Goal: Use online tool/utility: Utilize a website feature to perform a specific function

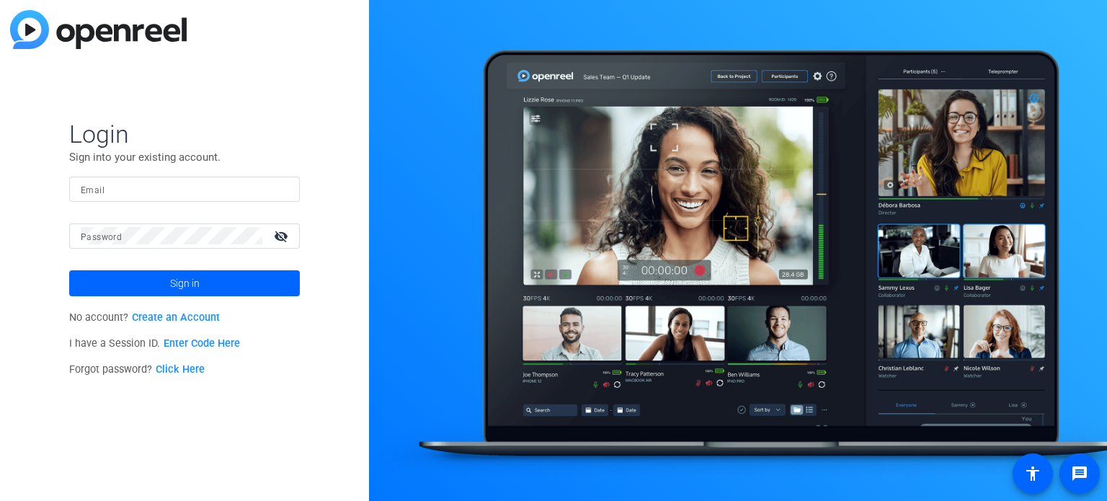
click at [120, 193] on input "Email" at bounding box center [185, 188] width 208 height 17
click at [114, 195] on input "Email" at bounding box center [185, 188] width 208 height 17
paste input "[PERSON_NAME][EMAIL_ADDRESS][PERSON_NAME][DOMAIN_NAME]"
type input "[PERSON_NAME][EMAIL_ADDRESS][PERSON_NAME][DOMAIN_NAME]"
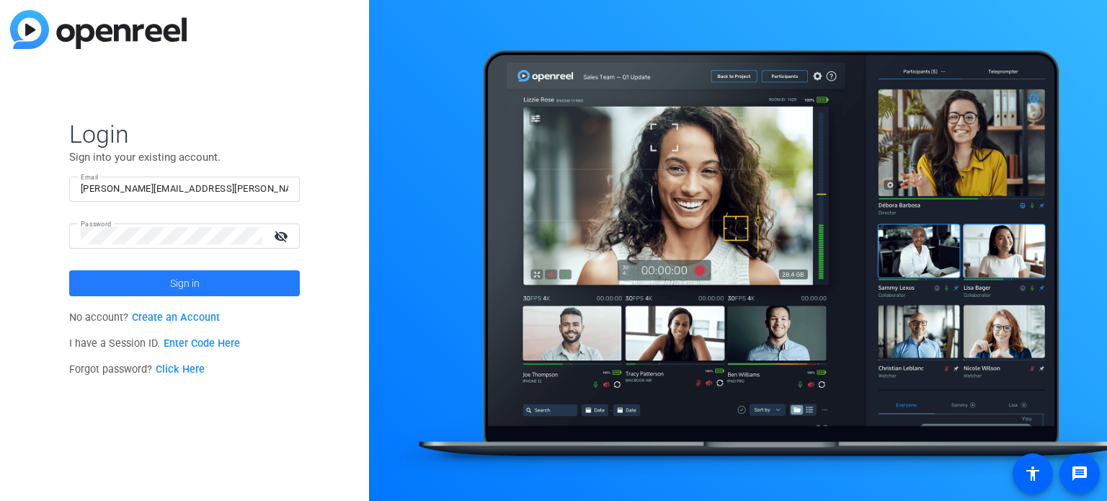
click at [191, 291] on span "Sign in" at bounding box center [185, 283] width 30 height 36
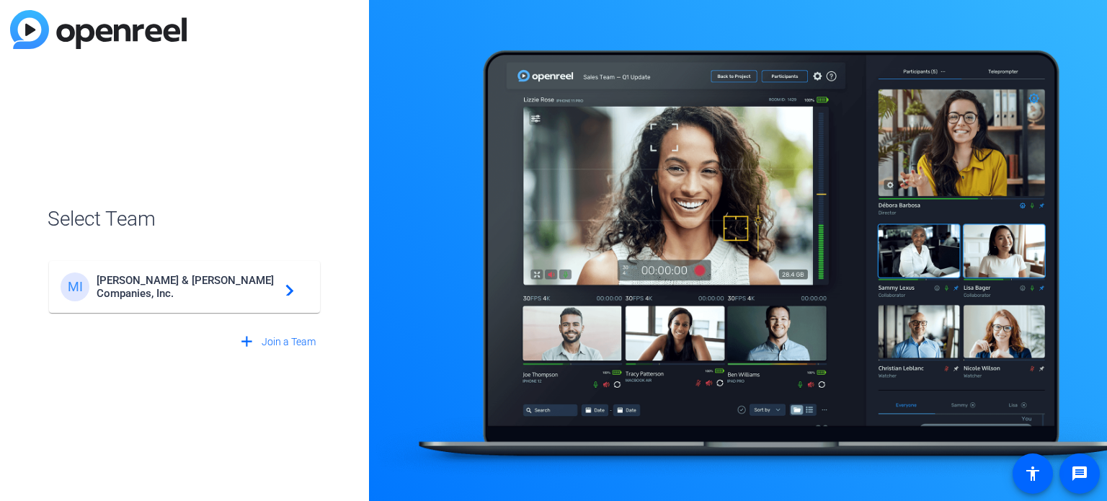
click at [283, 289] on mat-icon "navigate_next" at bounding box center [285, 286] width 17 height 17
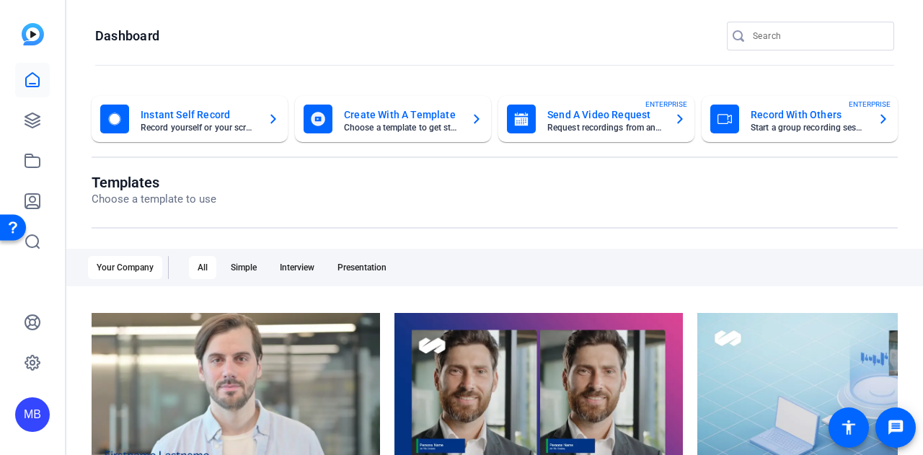
click at [164, 126] on mat-card-subtitle "Record yourself or your screen" at bounding box center [198, 127] width 115 height 9
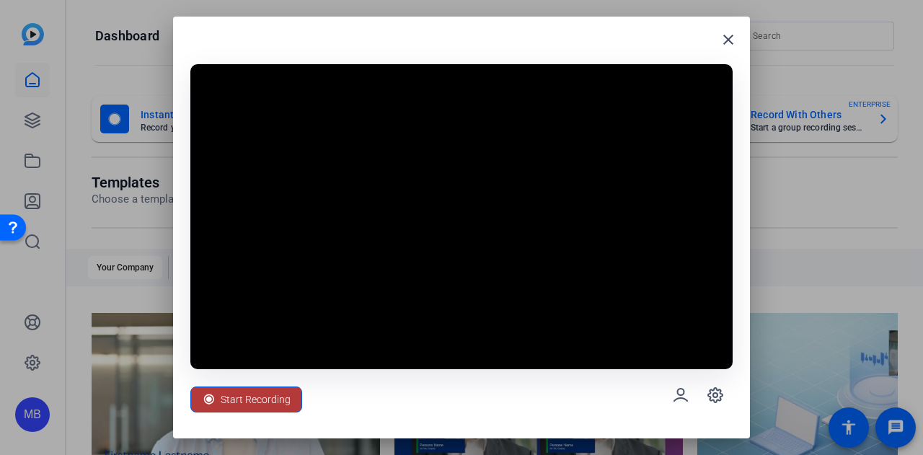
click at [267, 393] on span "Start Recording" at bounding box center [256, 399] width 70 height 27
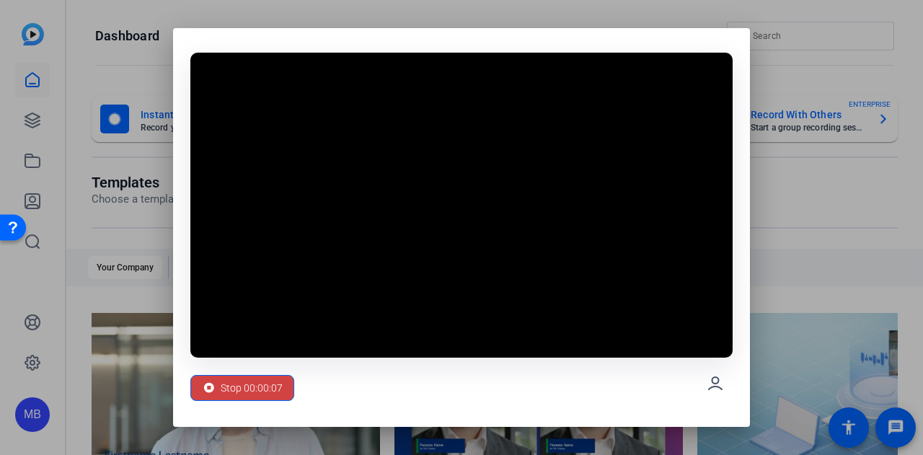
click at [186, 394] on div "Stop 00:00:07" at bounding box center [461, 227] width 577 height 399
click at [225, 390] on span "Stop 00:00:08" at bounding box center [252, 387] width 62 height 27
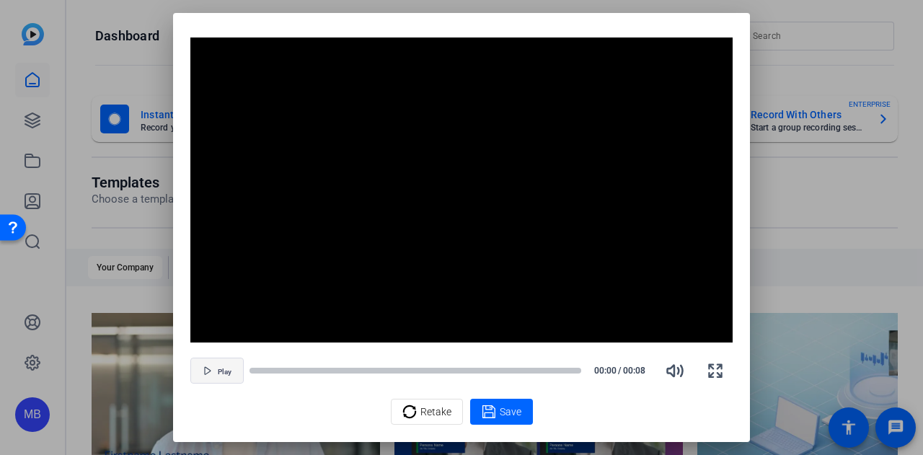
click at [208, 368] on icon "button" at bounding box center [207, 370] width 9 height 9
click at [713, 372] on icon "button" at bounding box center [715, 371] width 12 height 12
click at [429, 407] on span "Retake" at bounding box center [435, 411] width 31 height 27
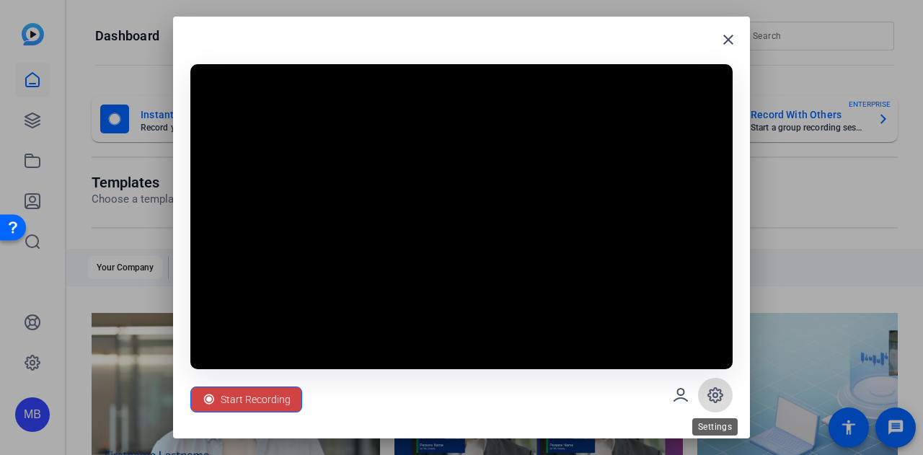
click at [714, 381] on span at bounding box center [715, 395] width 35 height 35
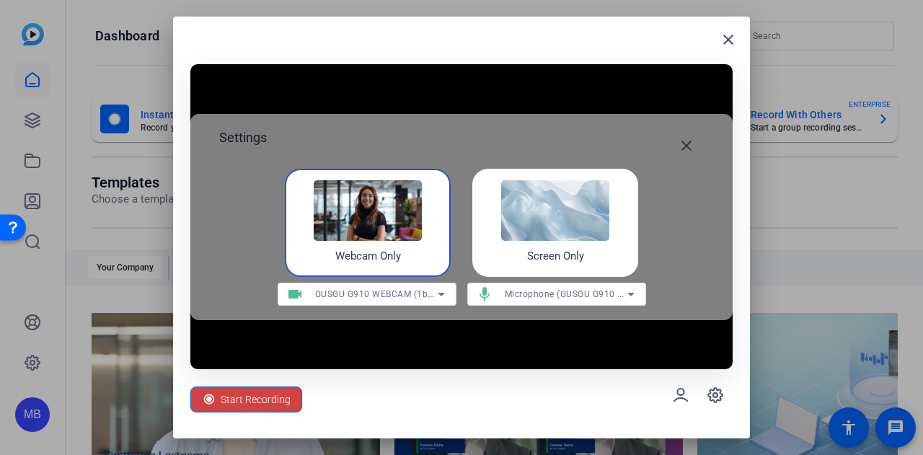
click at [350, 234] on img at bounding box center [368, 210] width 108 height 61
click at [361, 285] on mat-select "GUSGU G910 WEBCAM (1bcf:2cb4)" at bounding box center [380, 294] width 130 height 18
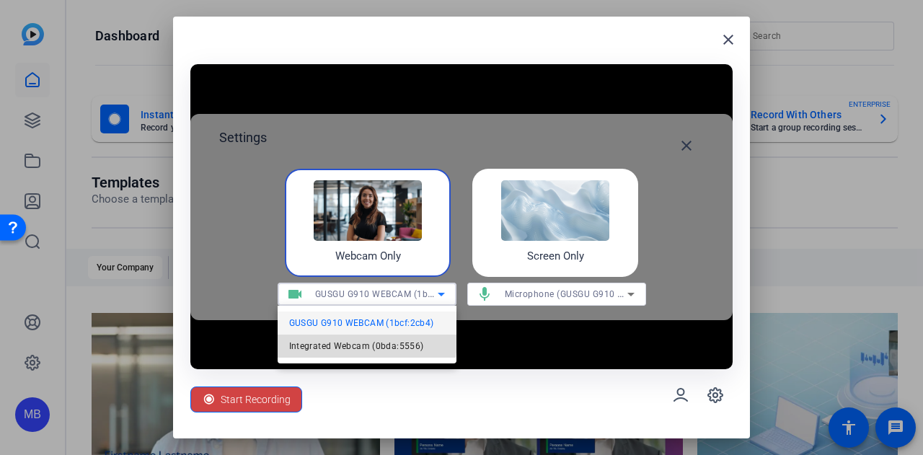
click at [343, 340] on span "Integrated Webcam (0bda:5556)" at bounding box center [356, 345] width 135 height 17
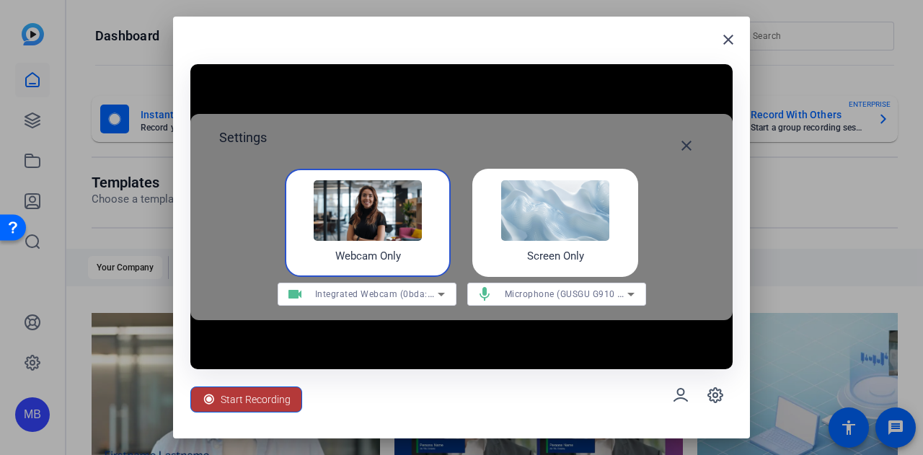
click at [234, 399] on span "Start Recording" at bounding box center [256, 399] width 70 height 27
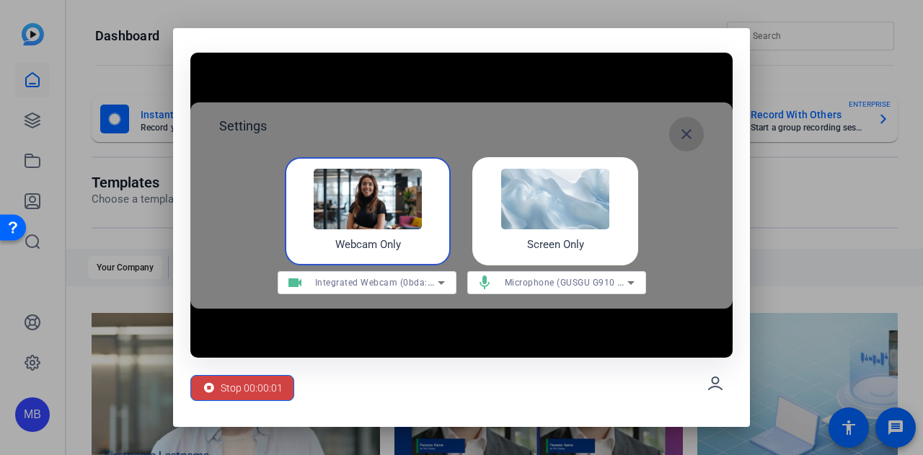
click at [689, 133] on mat-icon "close" at bounding box center [686, 133] width 17 height 17
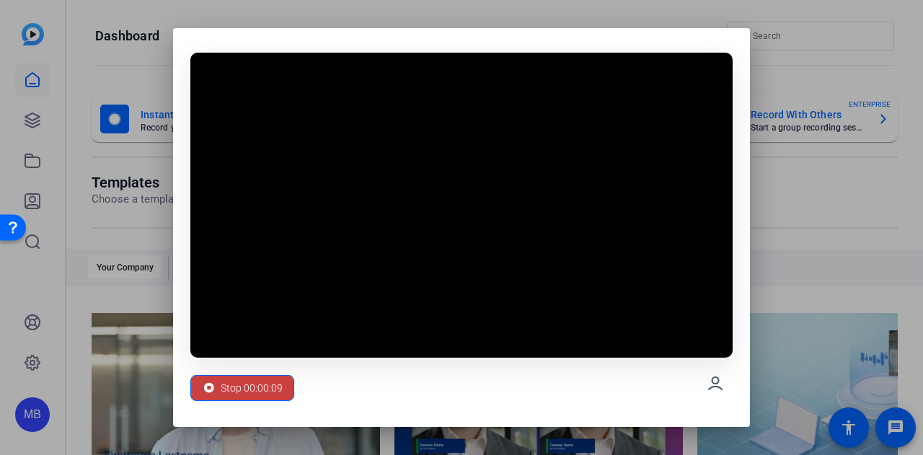
click at [251, 389] on span "Stop 00:00:09" at bounding box center [252, 387] width 62 height 27
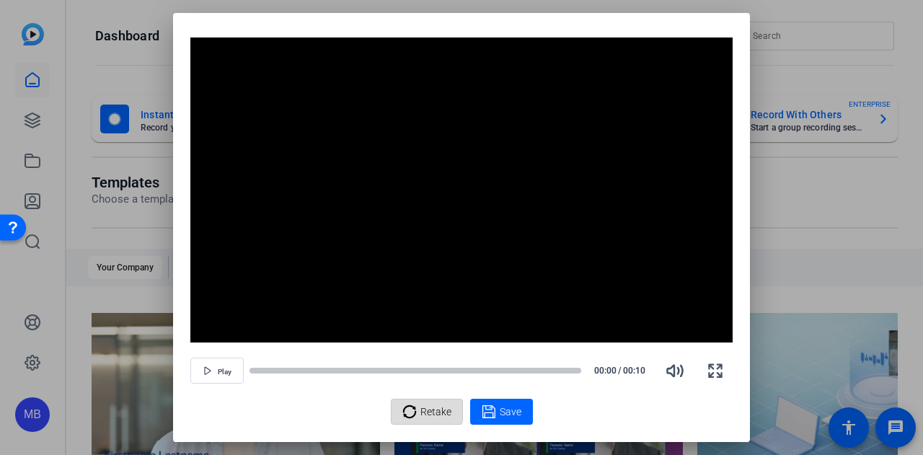
click at [408, 407] on icon at bounding box center [409, 411] width 14 height 17
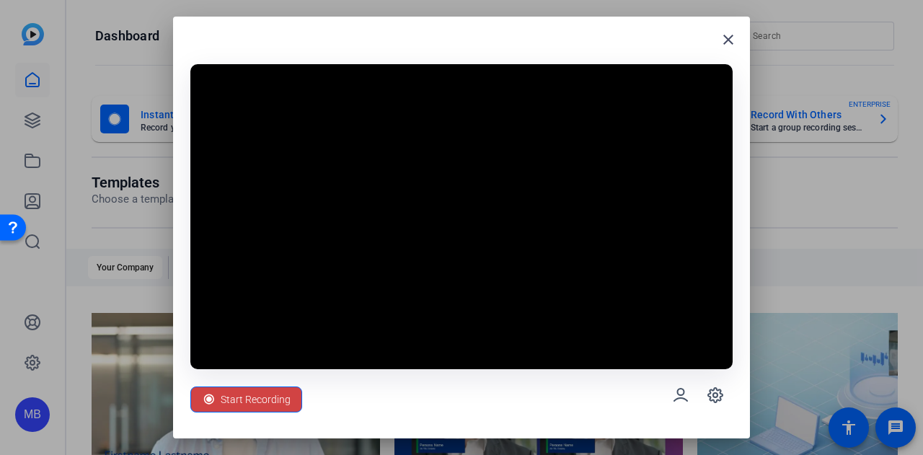
drag, startPoint x: 389, startPoint y: 26, endPoint x: -29, endPoint y: 27, distance: 418.1
click at [0, 27] on html "Accessibility Screen-Reader Guide, Feedback, and Issue Reporting | New window M…" at bounding box center [461, 227] width 923 height 455
click at [722, 32] on mat-icon "close" at bounding box center [728, 39] width 17 height 17
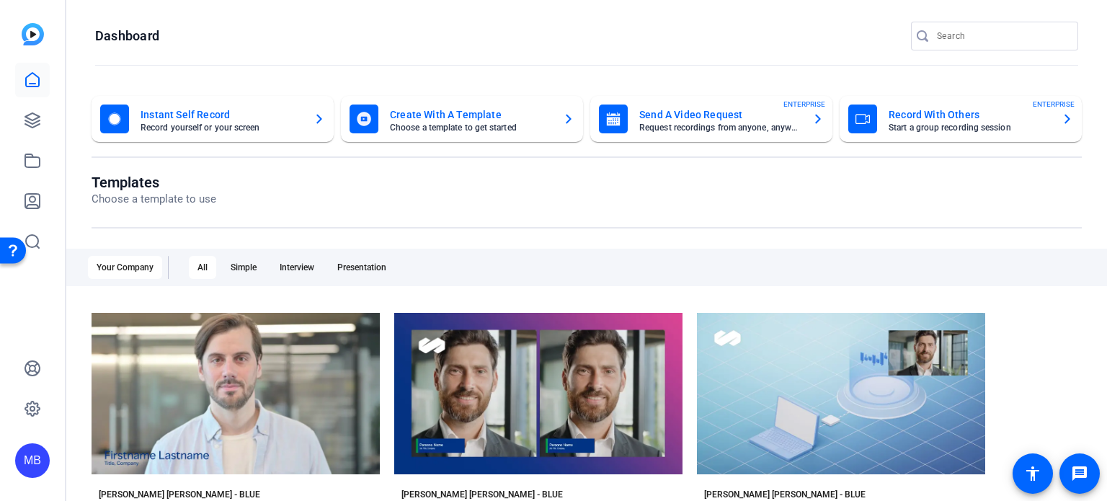
click at [254, 164] on openreel-dashboard-quick-actions "Instant Self Record Record yourself or your screen Create With A Template Choos…" at bounding box center [587, 135] width 991 height 78
click at [199, 118] on mat-card-title "Instant Self Record" at bounding box center [221, 114] width 161 height 17
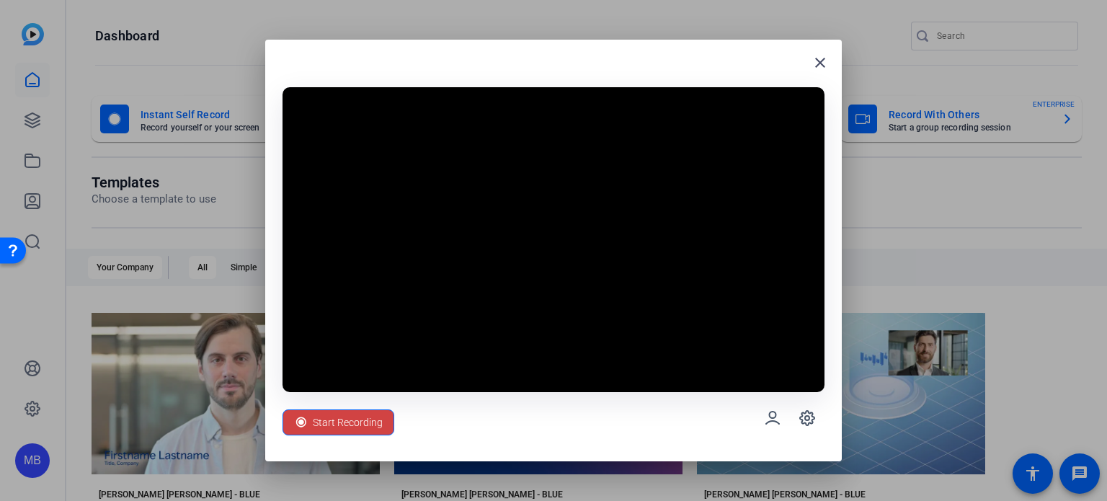
drag, startPoint x: 493, startPoint y: 60, endPoint x: 220, endPoint y: 31, distance: 274.8
click at [220, 31] on div "close Start Recording" at bounding box center [553, 250] width 1107 height 501
click at [327, 418] on span "Start Recording" at bounding box center [348, 422] width 70 height 27
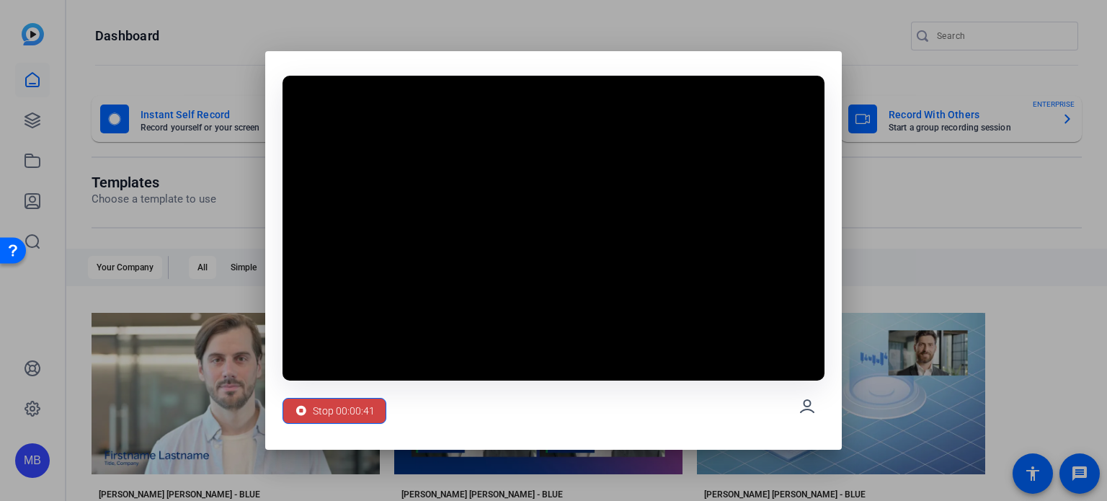
click at [314, 387] on div "Stop 00:00:41" at bounding box center [554, 407] width 542 height 52
click at [295, 404] on icon at bounding box center [301, 411] width 14 height 14
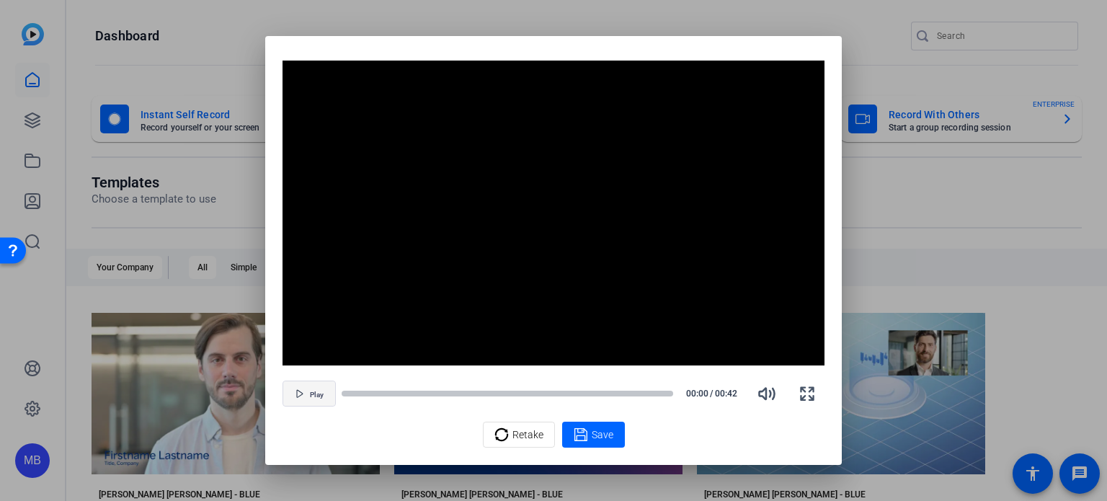
click at [297, 395] on icon "button" at bounding box center [300, 393] width 9 height 9
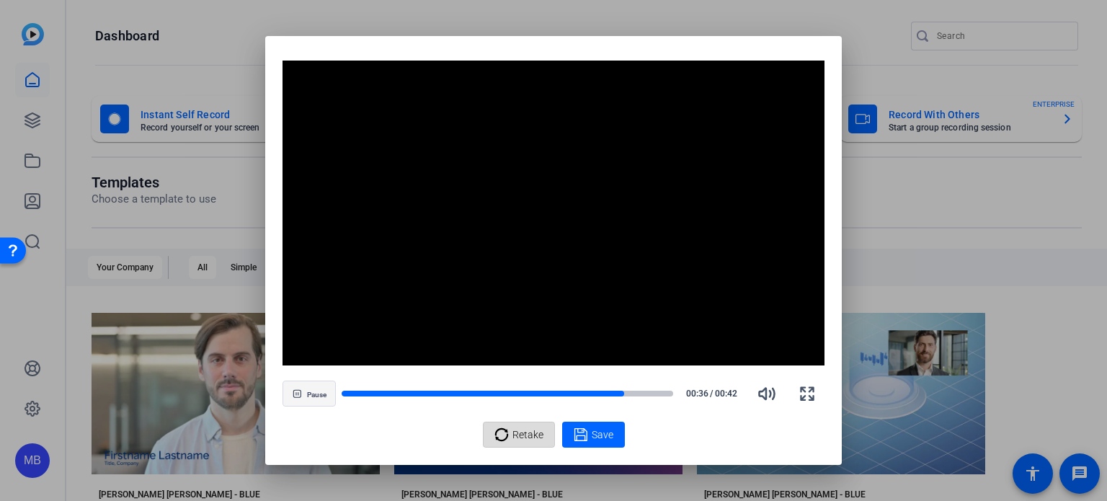
click at [519, 433] on span "Retake" at bounding box center [528, 434] width 31 height 27
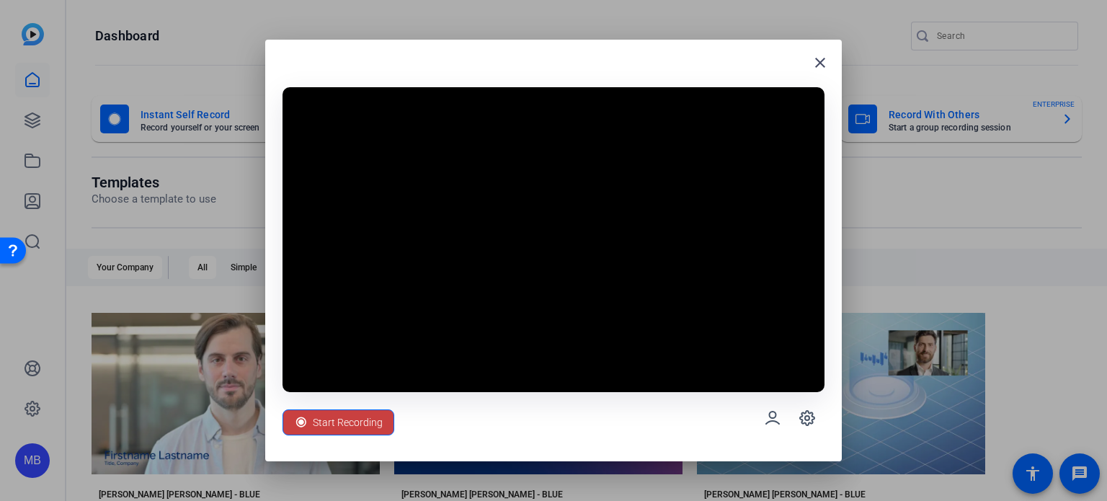
click at [338, 421] on span "Start Recording" at bounding box center [348, 422] width 70 height 27
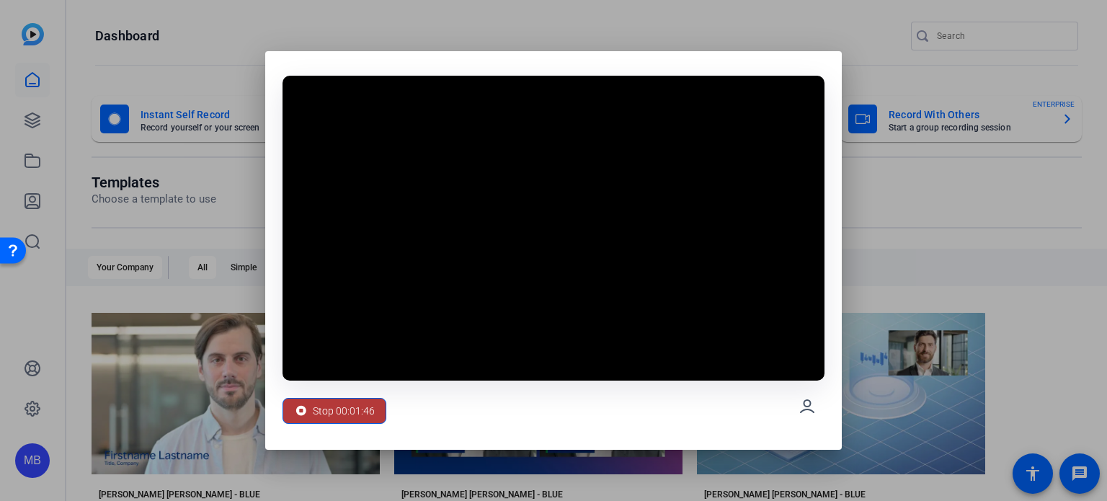
click at [337, 403] on span "Stop 00:01:46" at bounding box center [344, 410] width 62 height 27
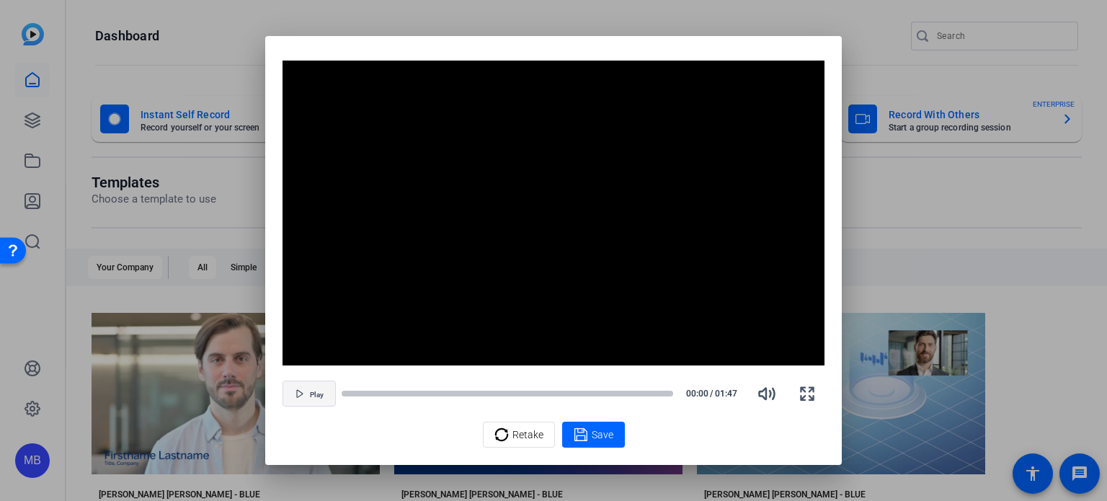
click at [306, 394] on span "button" at bounding box center [309, 393] width 52 height 35
click at [521, 435] on span "Retake" at bounding box center [528, 434] width 31 height 27
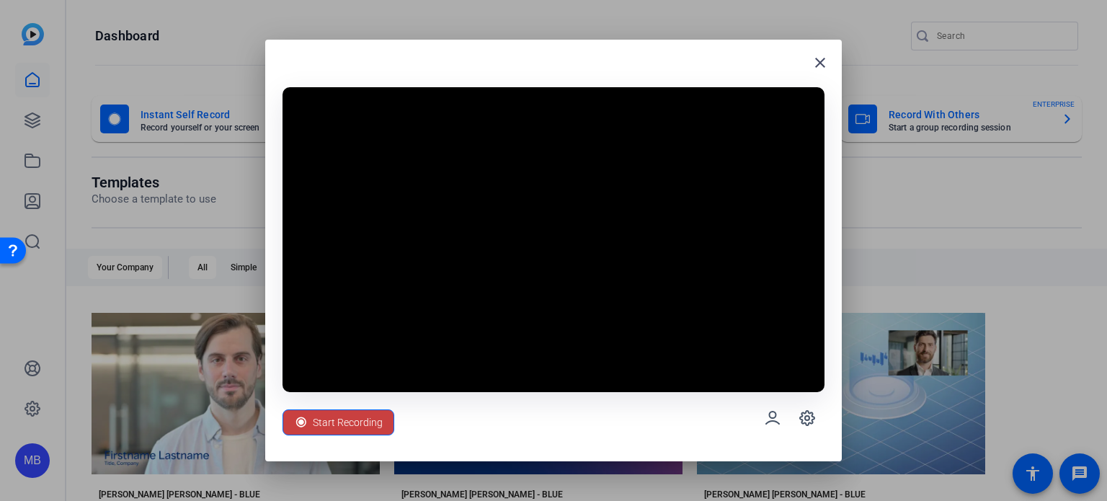
click at [326, 424] on span "Start Recording" at bounding box center [348, 422] width 70 height 27
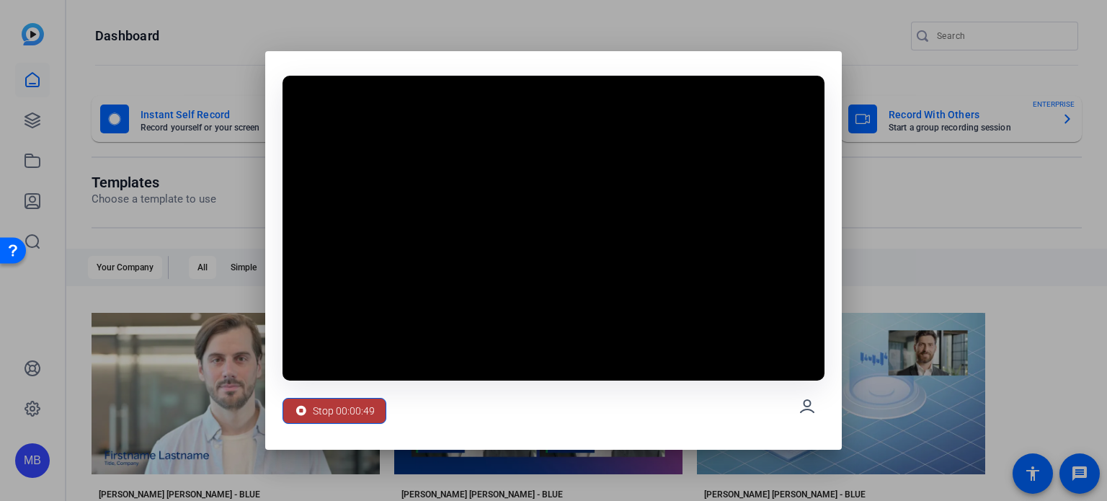
click at [318, 413] on span "Stop 00:00:49" at bounding box center [344, 410] width 62 height 27
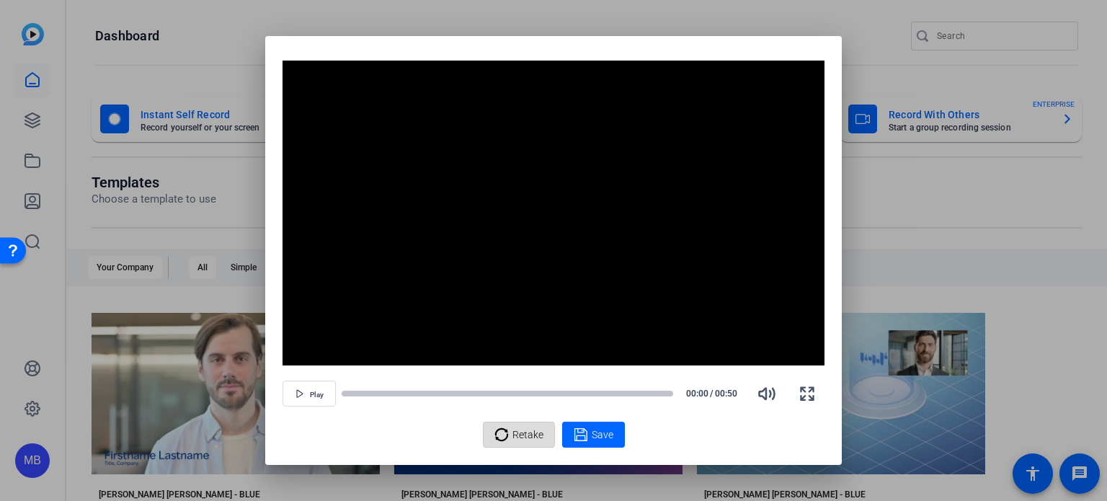
click at [503, 435] on icon at bounding box center [502, 434] width 14 height 17
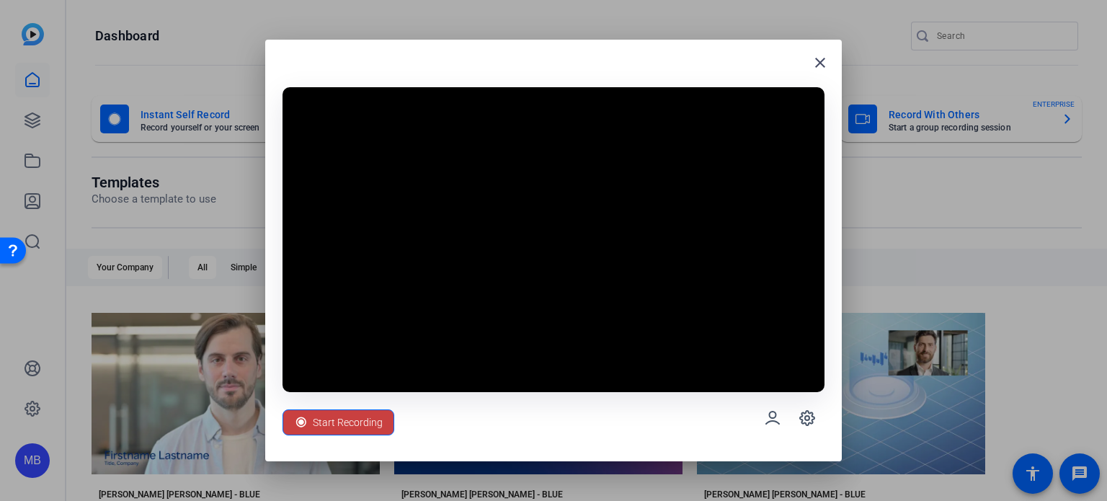
click at [342, 423] on span "Start Recording" at bounding box center [348, 422] width 70 height 27
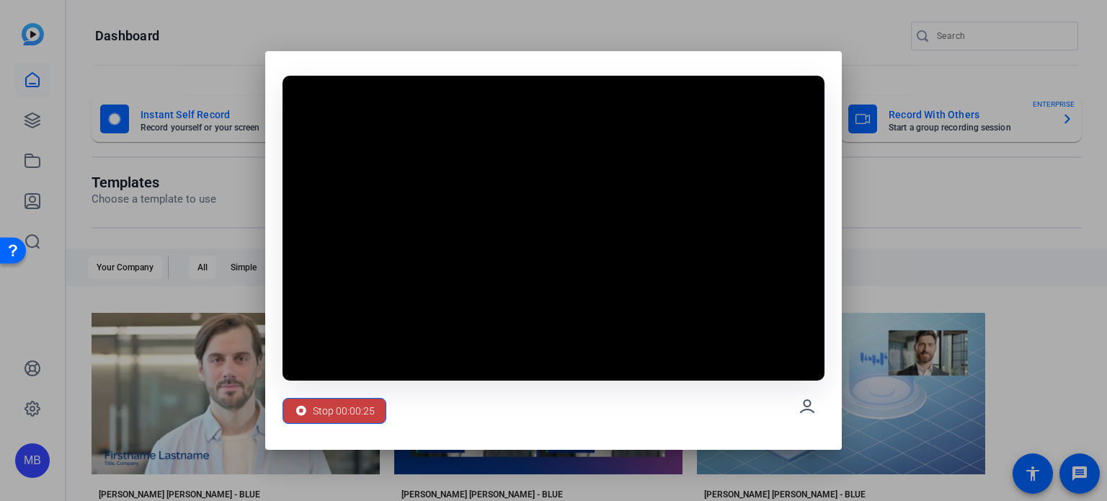
click at [345, 412] on span "Stop 00:00:25" at bounding box center [344, 410] width 62 height 27
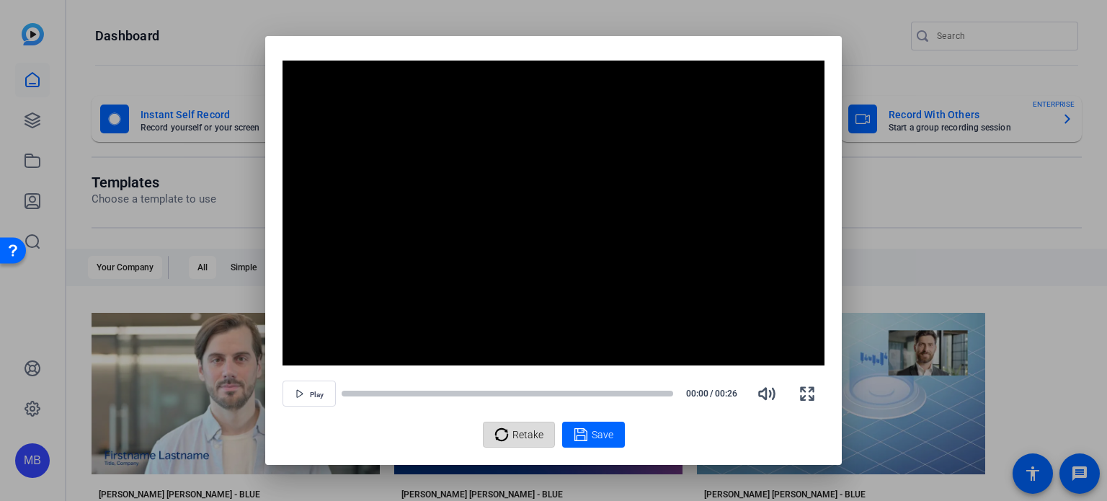
click at [516, 432] on span "Retake" at bounding box center [528, 434] width 31 height 27
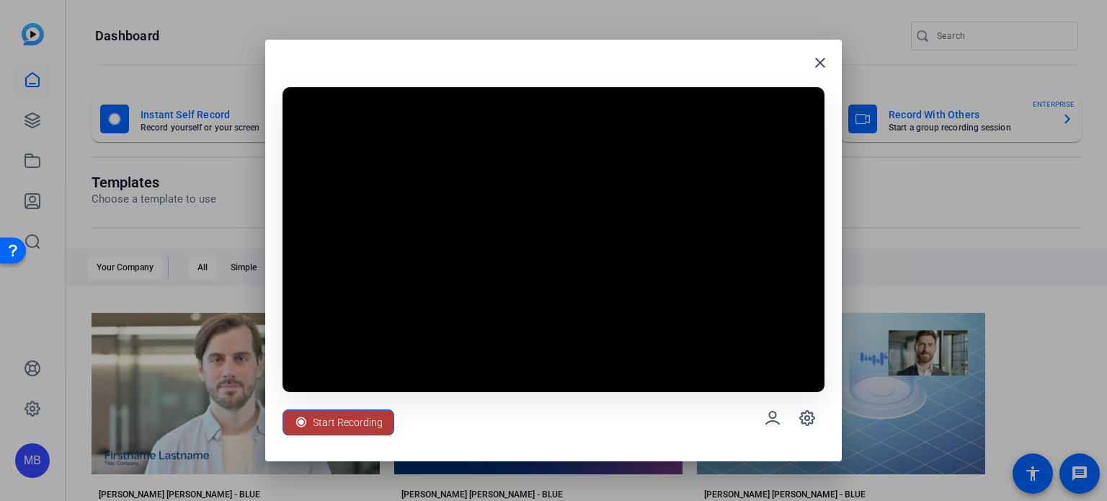
click at [323, 427] on span "Start Recording" at bounding box center [348, 422] width 70 height 27
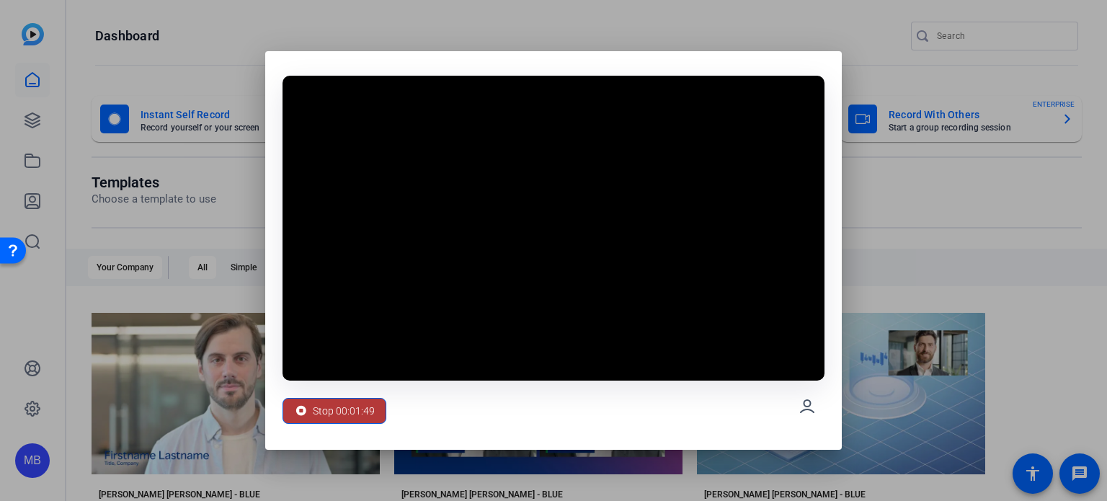
click at [354, 416] on span "Stop 00:01:49" at bounding box center [344, 410] width 62 height 27
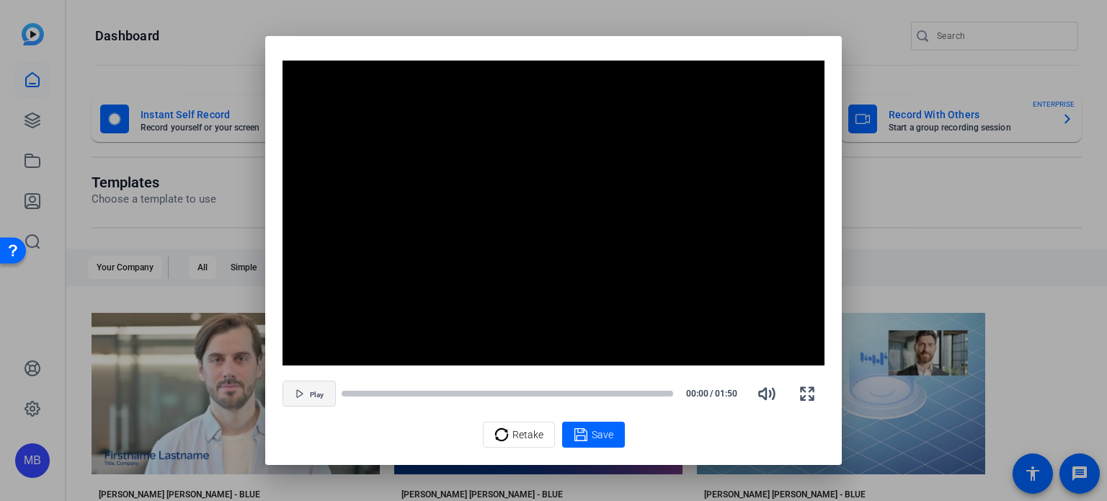
drag, startPoint x: 310, startPoint y: 393, endPoint x: 314, endPoint y: 406, distance: 13.7
click at [310, 393] on span "Play" at bounding box center [317, 395] width 14 height 9
click at [505, 433] on icon at bounding box center [502, 434] width 14 height 17
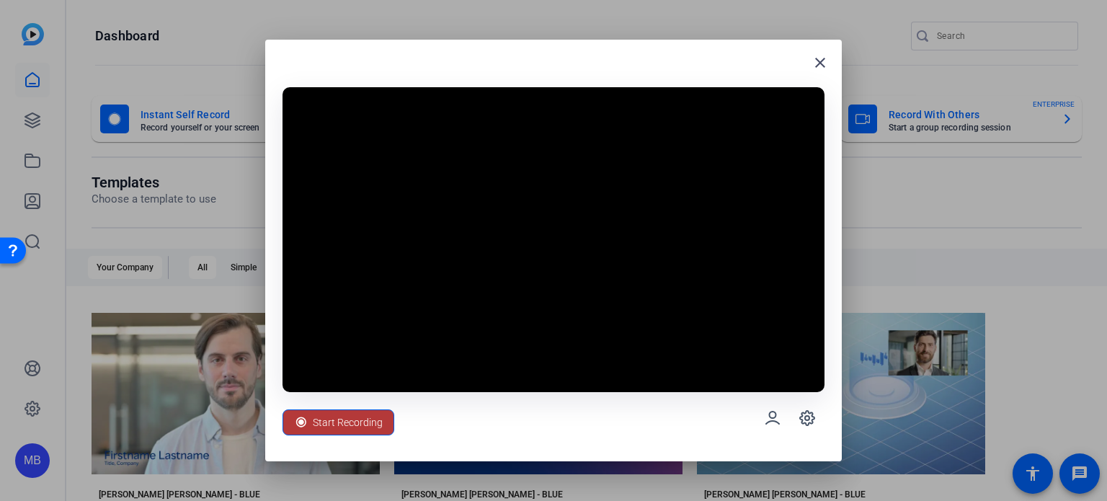
click at [320, 417] on span "Start Recording" at bounding box center [348, 422] width 70 height 27
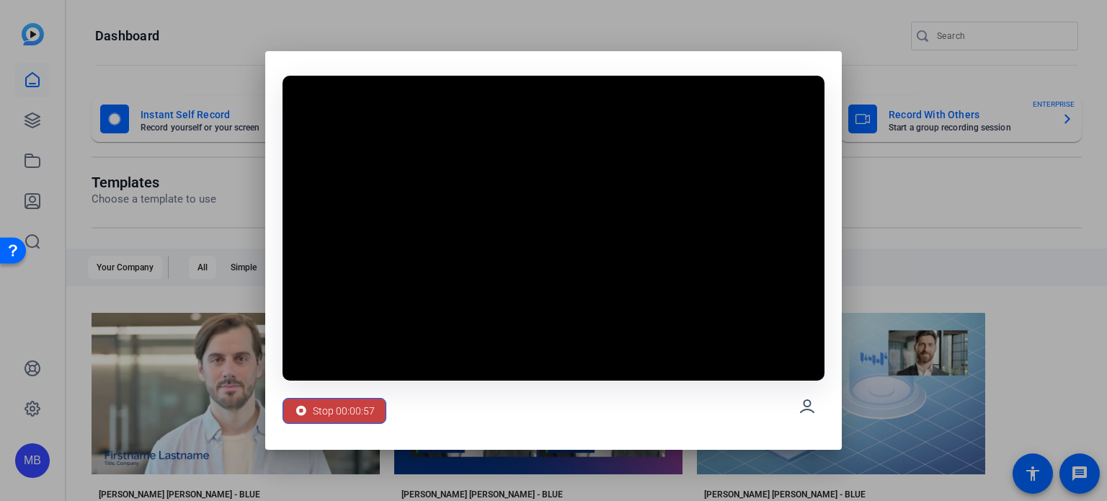
click at [323, 404] on span "Stop 00:00:57" at bounding box center [344, 410] width 62 height 27
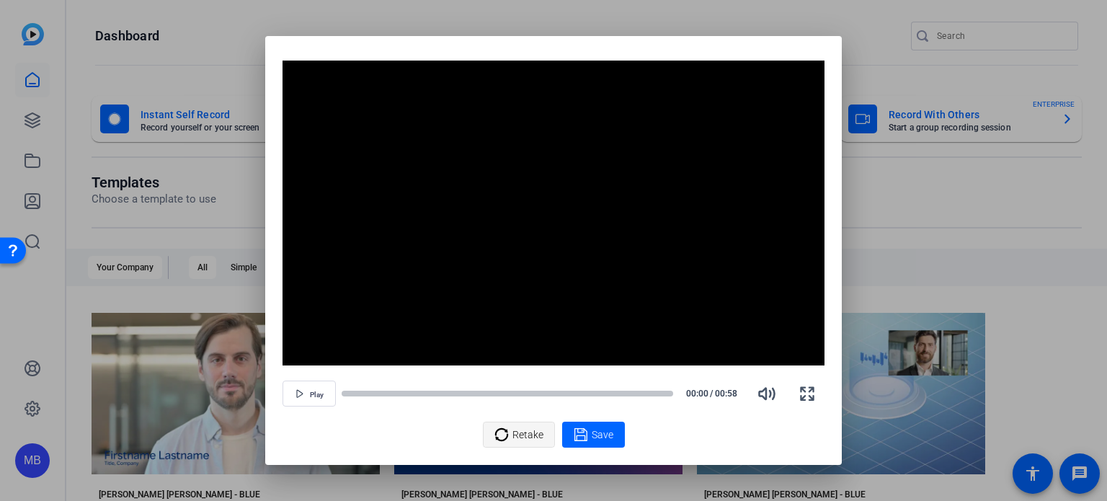
click at [502, 433] on icon at bounding box center [502, 434] width 14 height 17
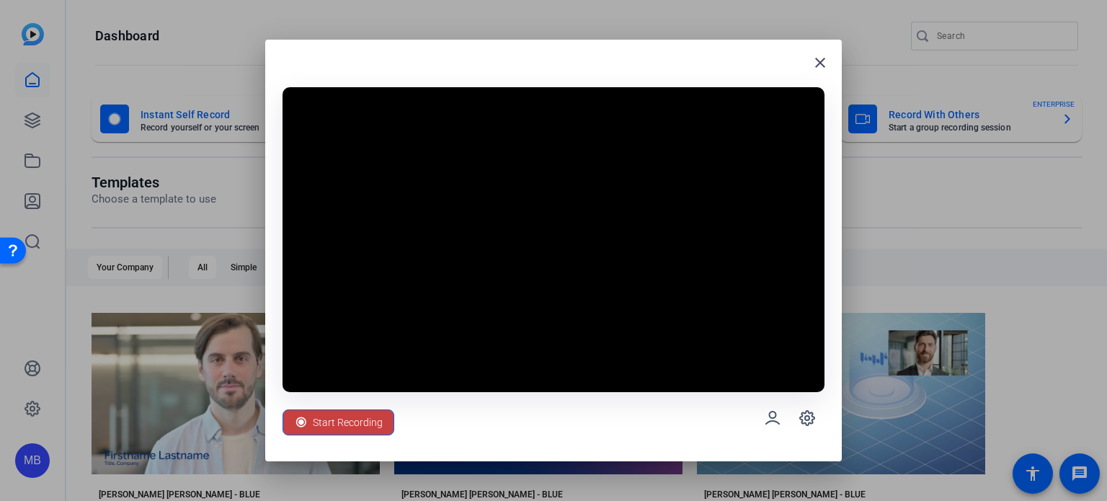
click at [366, 421] on span "Start Recording" at bounding box center [348, 422] width 70 height 27
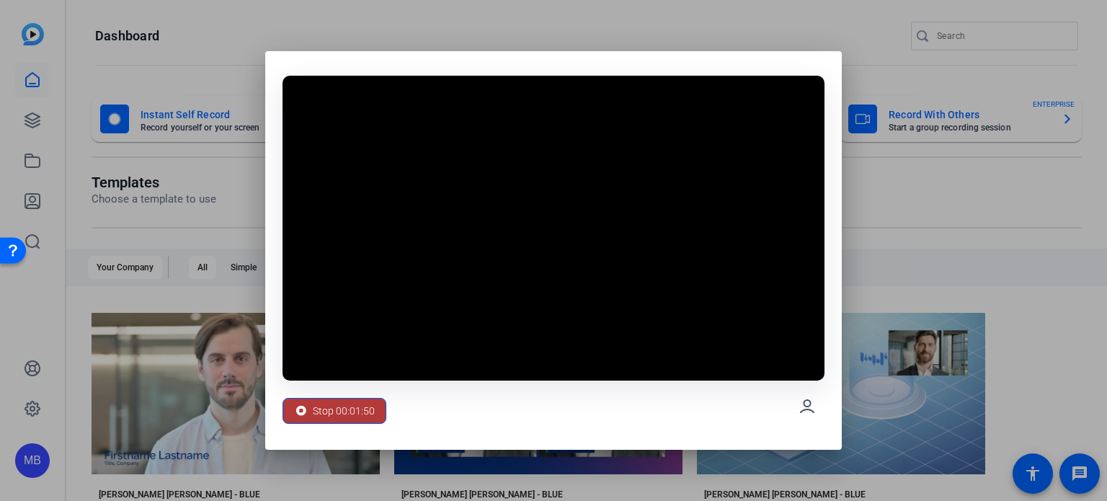
click at [358, 415] on span "Stop 00:01:50" at bounding box center [344, 410] width 62 height 27
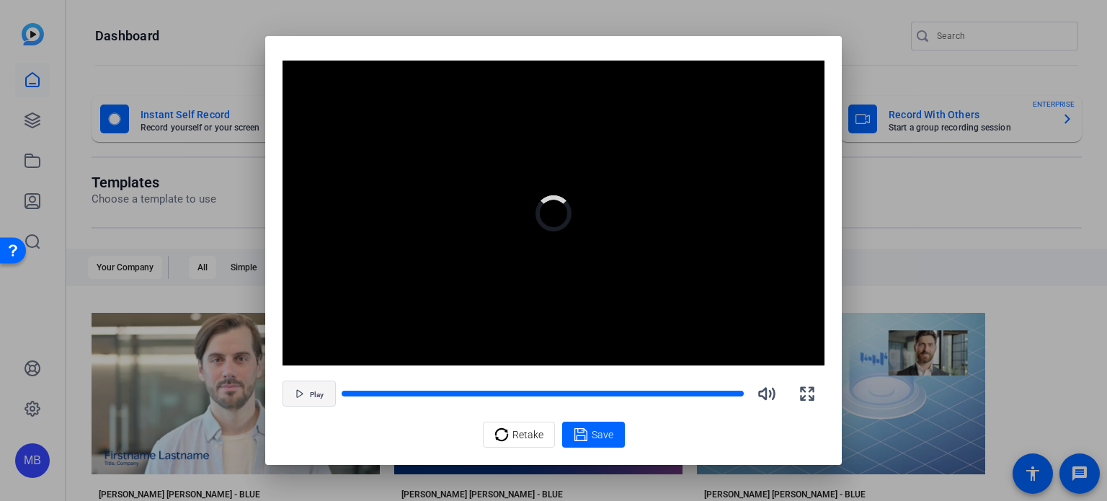
click at [310, 397] on span "Play" at bounding box center [317, 395] width 14 height 9
click at [320, 391] on span "Pause" at bounding box center [316, 395] width 19 height 9
drag, startPoint x: 701, startPoint y: 46, endPoint x: 702, endPoint y: 27, distance: 19.5
click at [702, 27] on div "Video Player is loading. Play Video Play Mute Current Time 1:41 / Duration 1:50…" at bounding box center [553, 250] width 1107 height 501
drag, startPoint x: 641, startPoint y: 392, endPoint x: 408, endPoint y: 383, distance: 233.1
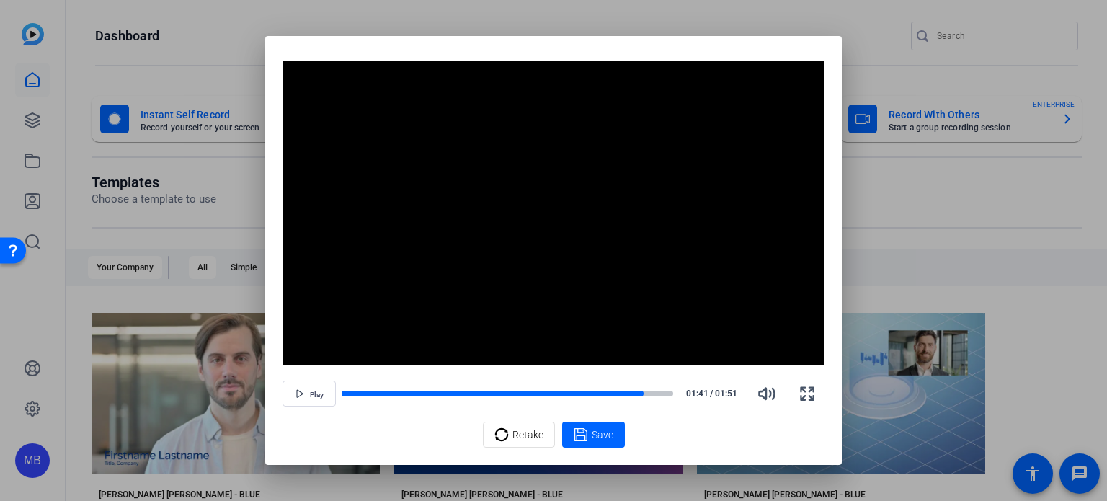
click at [408, 383] on div "Play 01:41 / 01:51" at bounding box center [554, 393] width 542 height 35
click at [314, 393] on span "Play" at bounding box center [317, 395] width 14 height 9
click at [487, 397] on div at bounding box center [491, 394] width 10 height 10
click at [299, 390] on icon "button" at bounding box center [296, 393] width 7 height 7
click at [490, 392] on div at bounding box center [489, 394] width 10 height 10
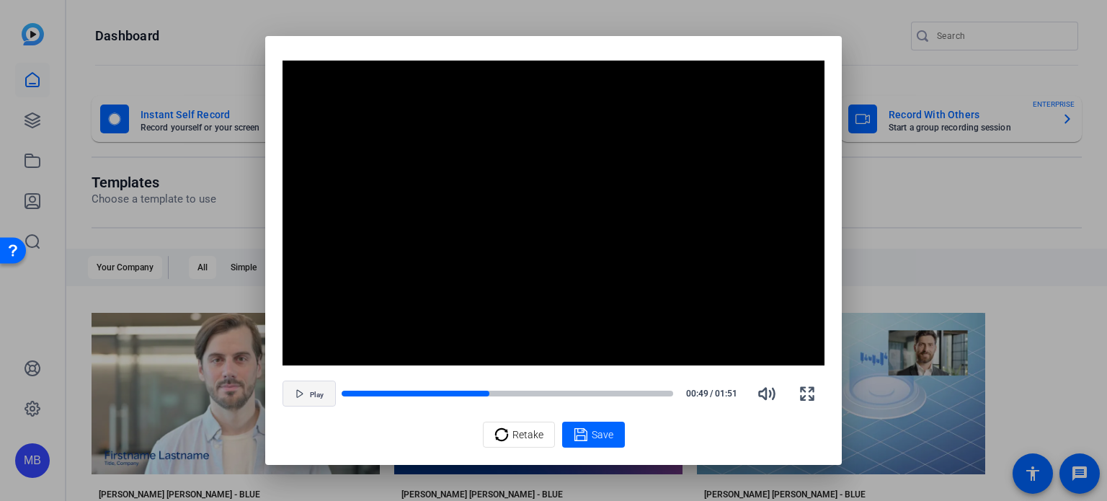
drag, startPoint x: 490, startPoint y: 392, endPoint x: 363, endPoint y: 380, distance: 126.8
click at [363, 380] on div "Play 00:49 / 01:51" at bounding box center [554, 393] width 542 height 35
click at [355, 397] on div at bounding box center [416, 393] width 148 height 7
click at [355, 397] on div at bounding box center [508, 394] width 332 height 10
click at [350, 389] on div at bounding box center [355, 394] width 10 height 10
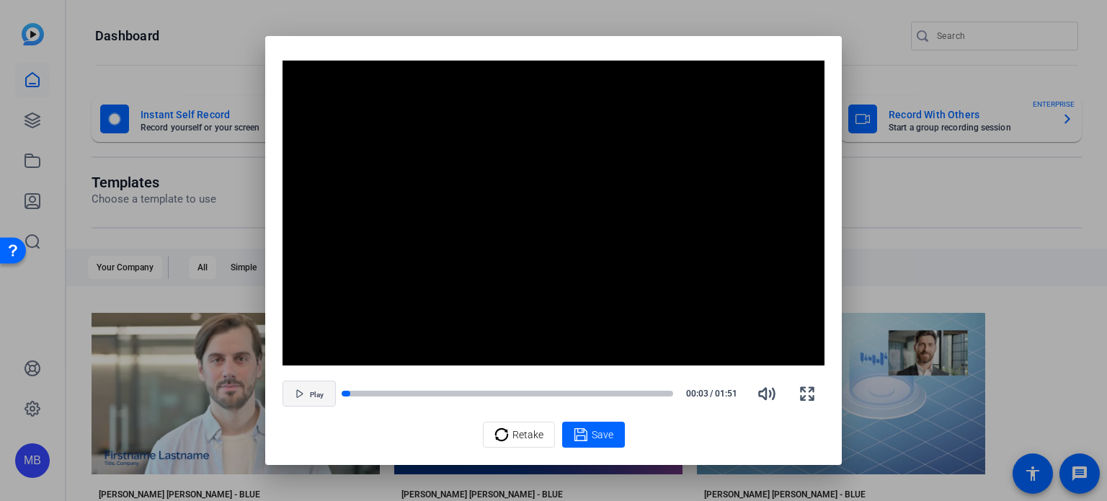
click at [319, 393] on span "Play" at bounding box center [317, 395] width 14 height 9
click at [314, 394] on span "Pause" at bounding box center [316, 395] width 19 height 9
click at [507, 432] on icon at bounding box center [501, 434] width 13 height 13
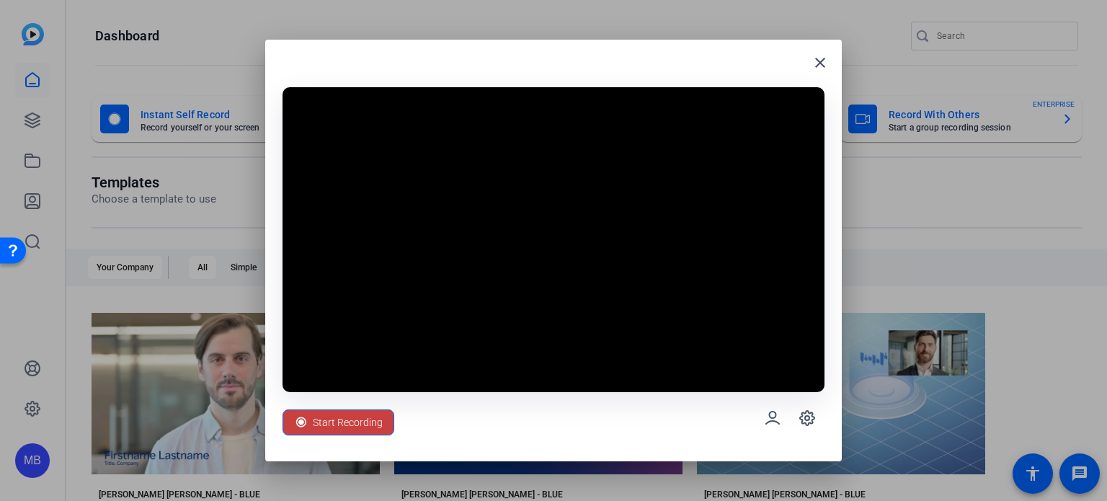
click at [319, 421] on span "Start Recording" at bounding box center [348, 422] width 70 height 27
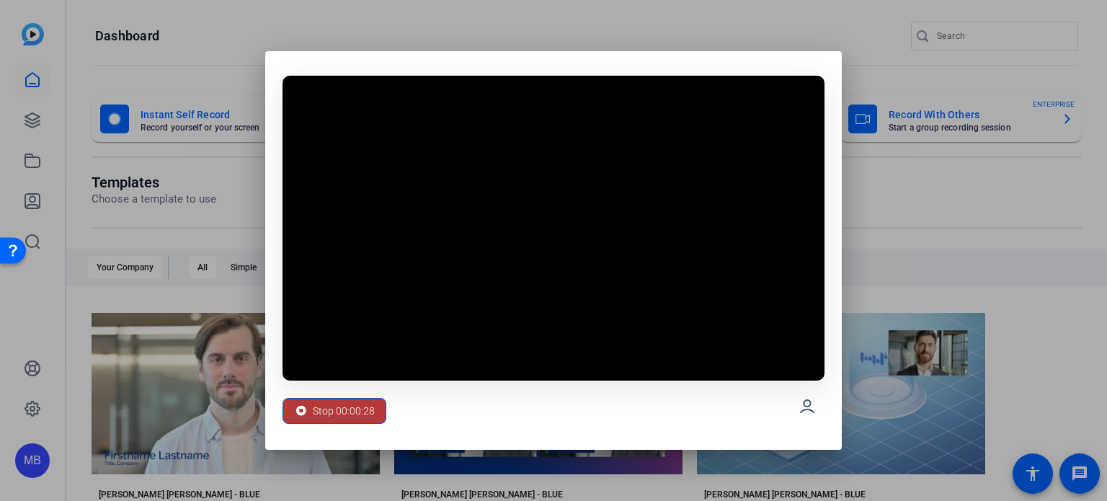
click at [318, 402] on span "Stop 00:00:28" at bounding box center [344, 410] width 62 height 27
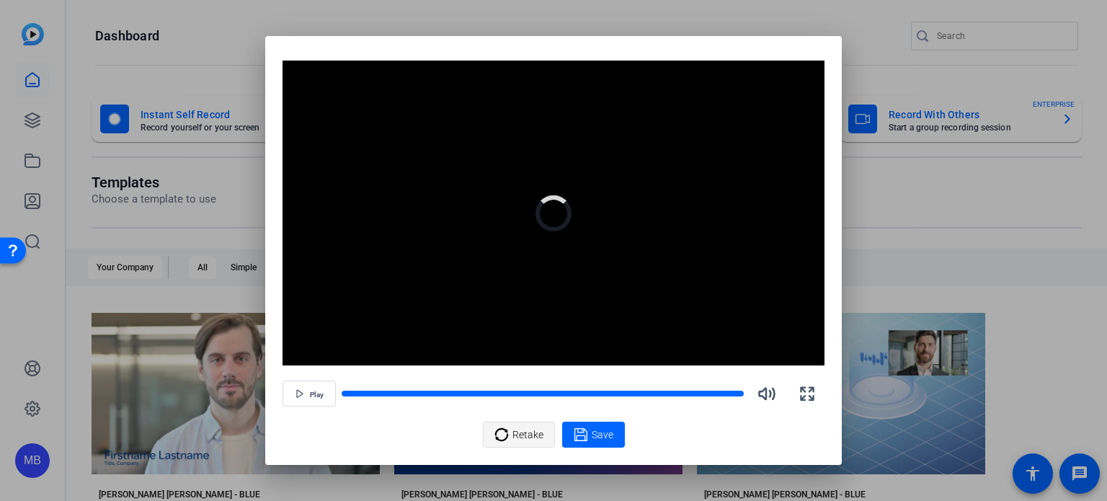
click at [533, 431] on span "Retake" at bounding box center [528, 434] width 31 height 27
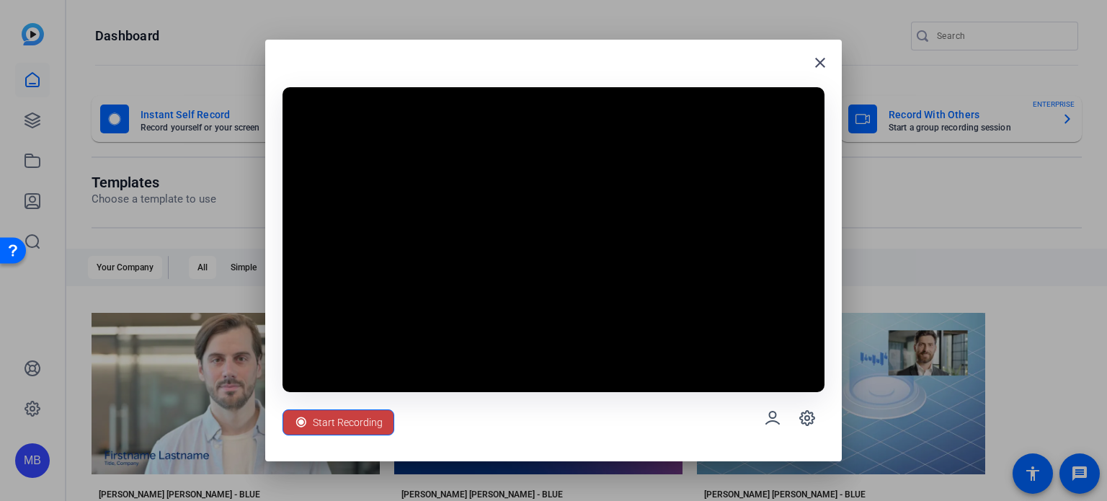
click at [322, 421] on span "Start Recording" at bounding box center [348, 422] width 70 height 27
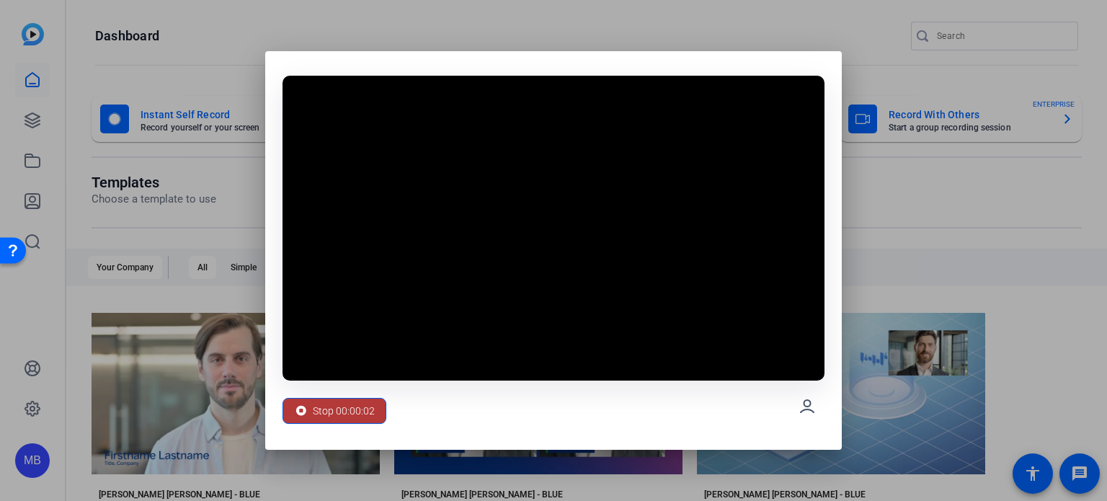
click at [335, 412] on span "Stop 00:00:02" at bounding box center [344, 410] width 62 height 27
